Goal: Navigation & Orientation: Understand site structure

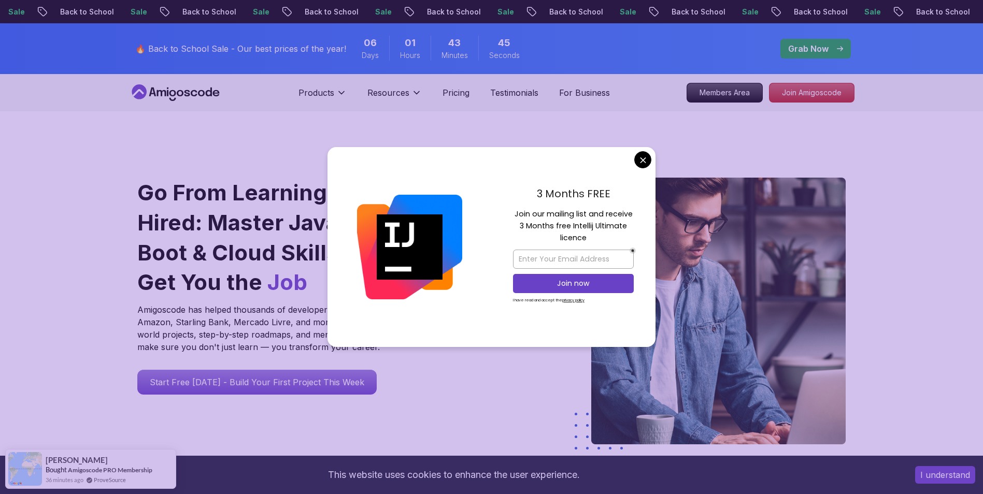
click at [652, 161] on div "3 Months FREE Join our mailing list and receive 3 Months free Intellij Ultimate…" at bounding box center [573, 247] width 164 height 200
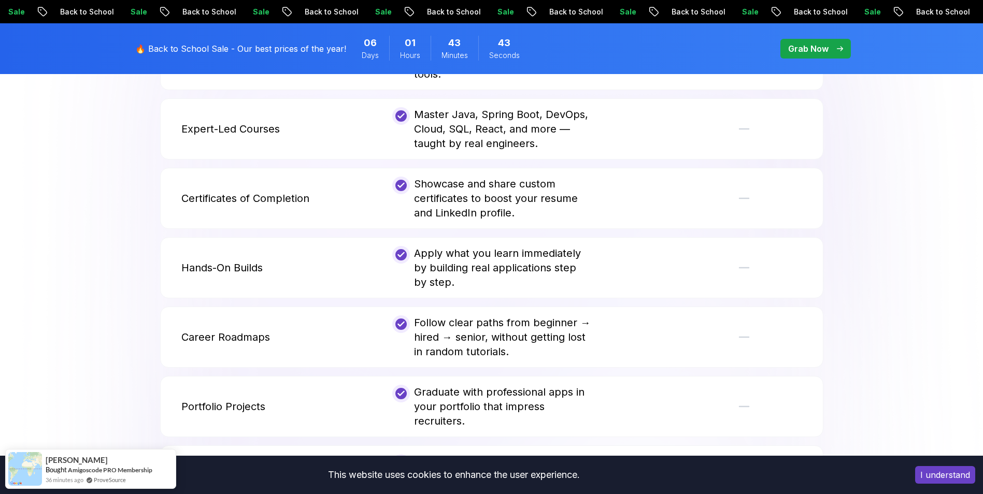
click at [786, 395] on button "I understand" at bounding box center [945, 475] width 60 height 18
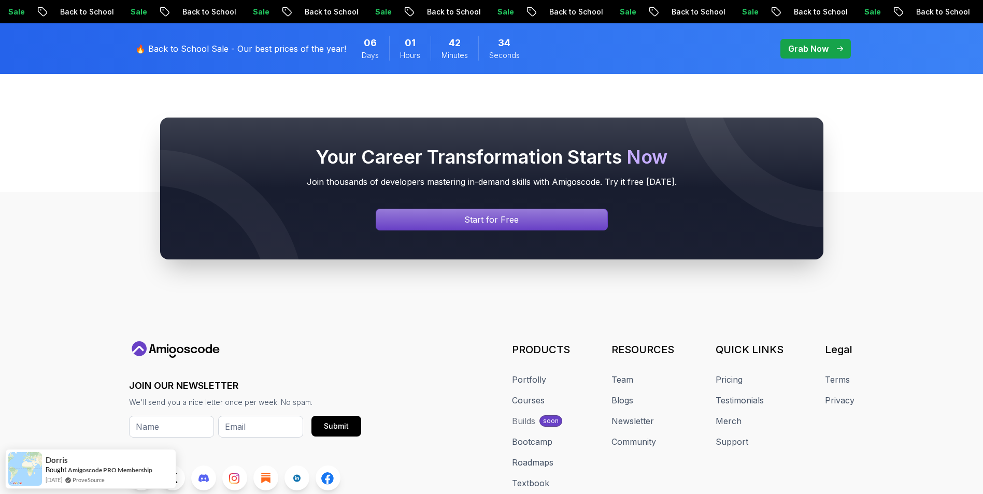
scroll to position [3922, 0]
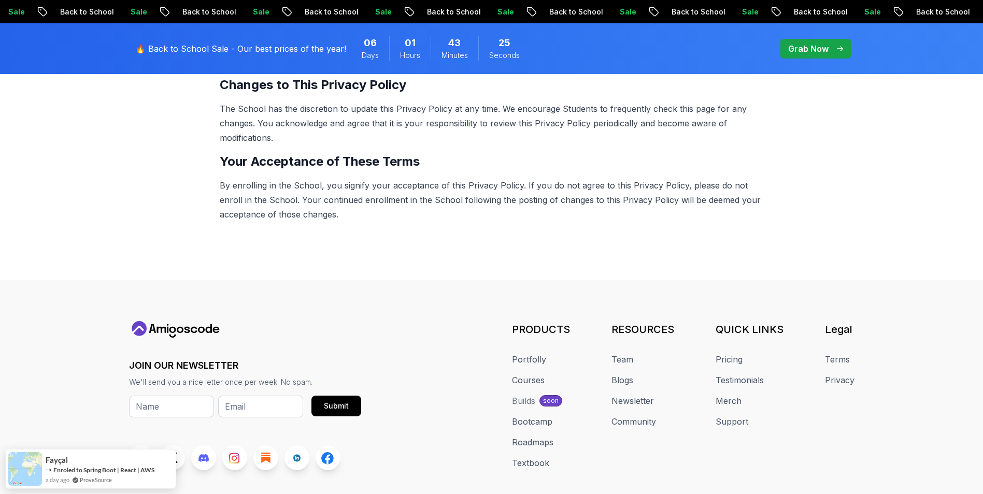
scroll to position [622, 0]
